Goal: Check status

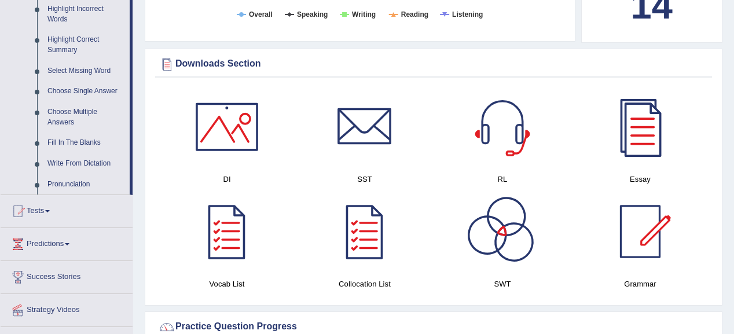
scroll to position [555, 0]
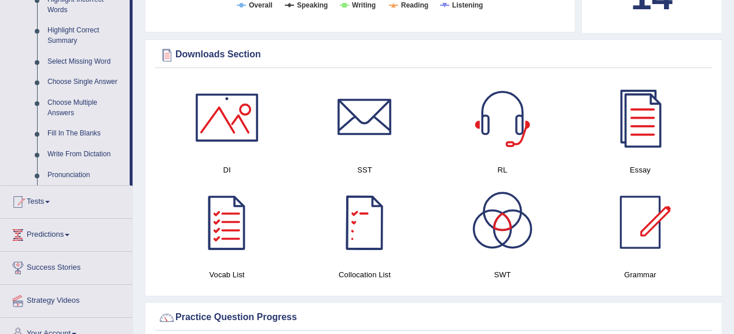
click at [367, 210] on div at bounding box center [364, 222] width 81 height 81
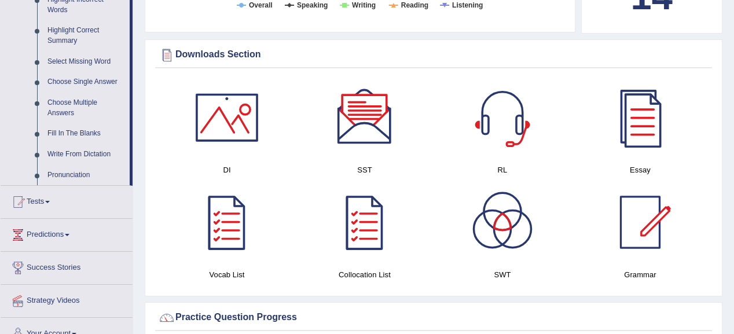
click at [639, 218] on div at bounding box center [639, 222] width 81 height 81
click at [241, 110] on div at bounding box center [226, 117] width 81 height 81
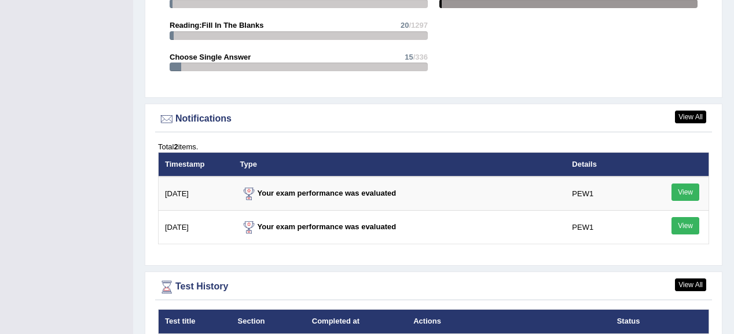
scroll to position [1342, 0]
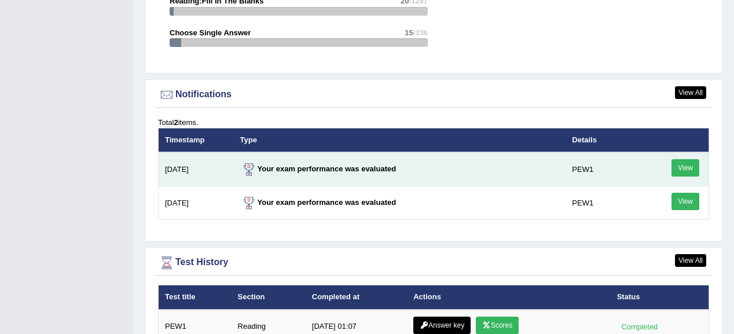
click at [681, 159] on link "View" at bounding box center [685, 167] width 28 height 17
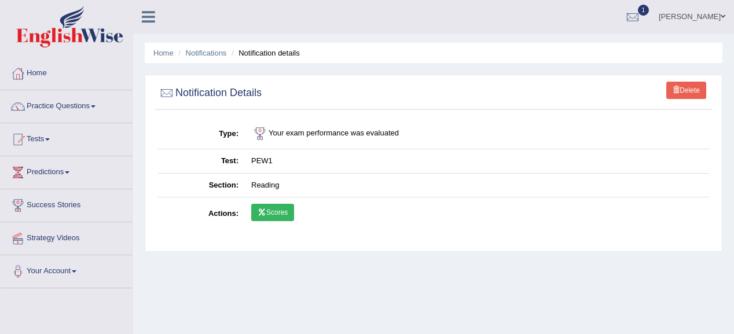
click at [86, 102] on link "Practice Questions" at bounding box center [67, 104] width 132 height 29
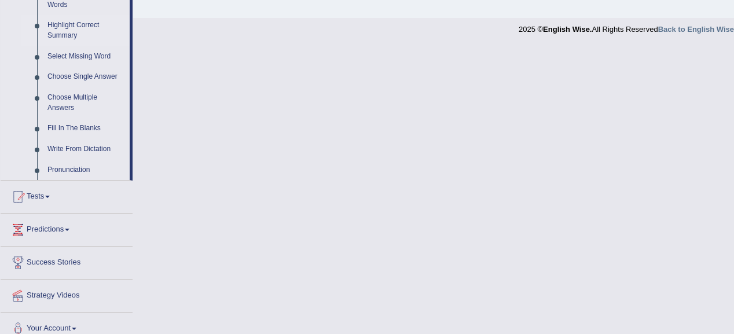
scroll to position [572, 0]
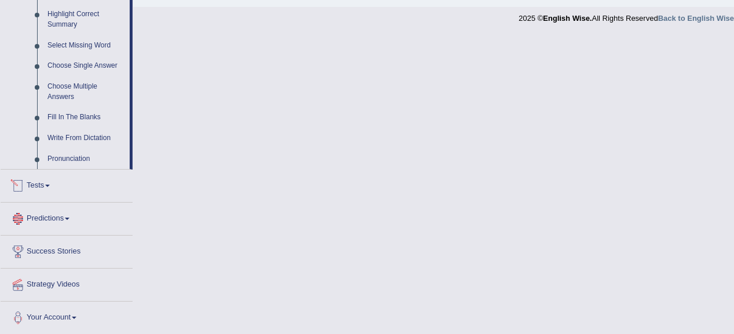
click at [61, 213] on link "Predictions" at bounding box center [67, 216] width 132 height 29
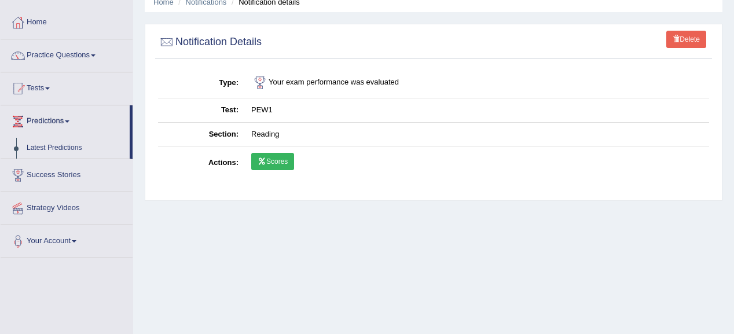
scroll to position [32, 0]
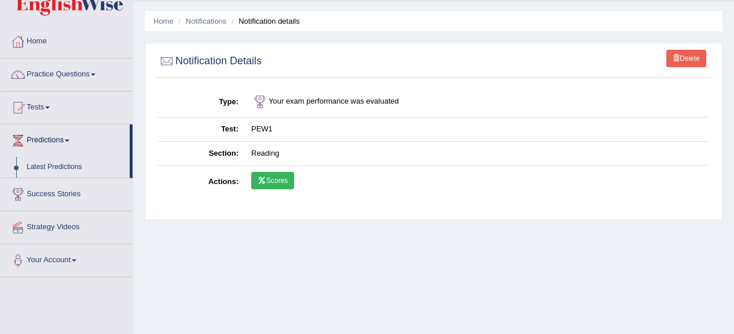
click at [291, 181] on link "Scores" at bounding box center [272, 180] width 43 height 17
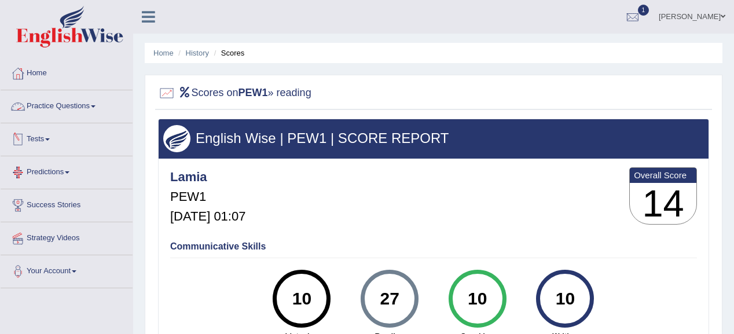
click at [83, 106] on link "Practice Questions" at bounding box center [67, 104] width 132 height 29
